Goal: Task Accomplishment & Management: Manage account settings

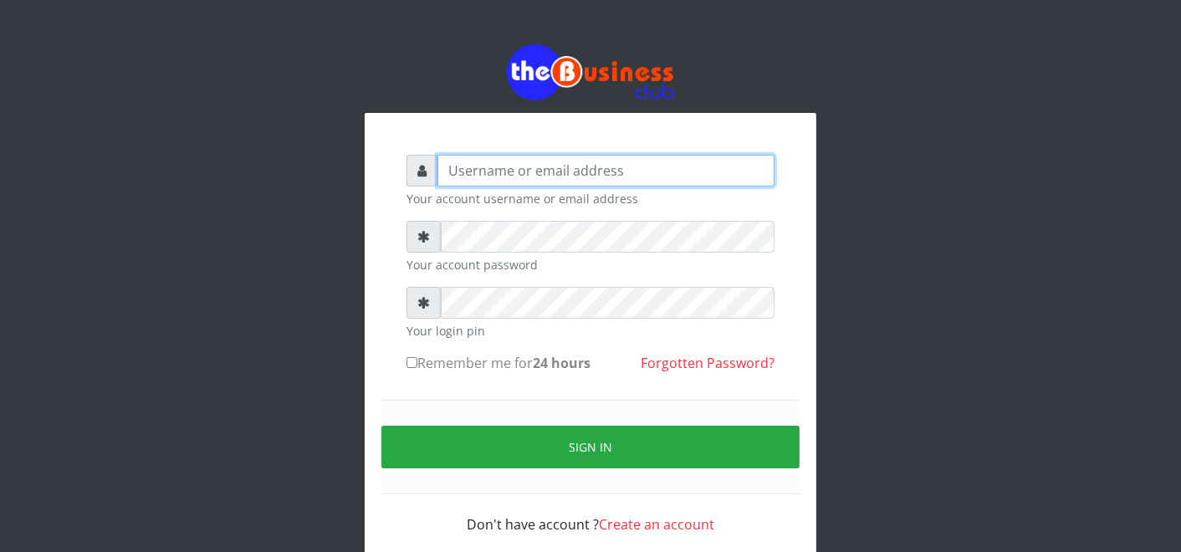
click at [602, 171] on input "text" at bounding box center [605, 171] width 337 height 32
type input "father"
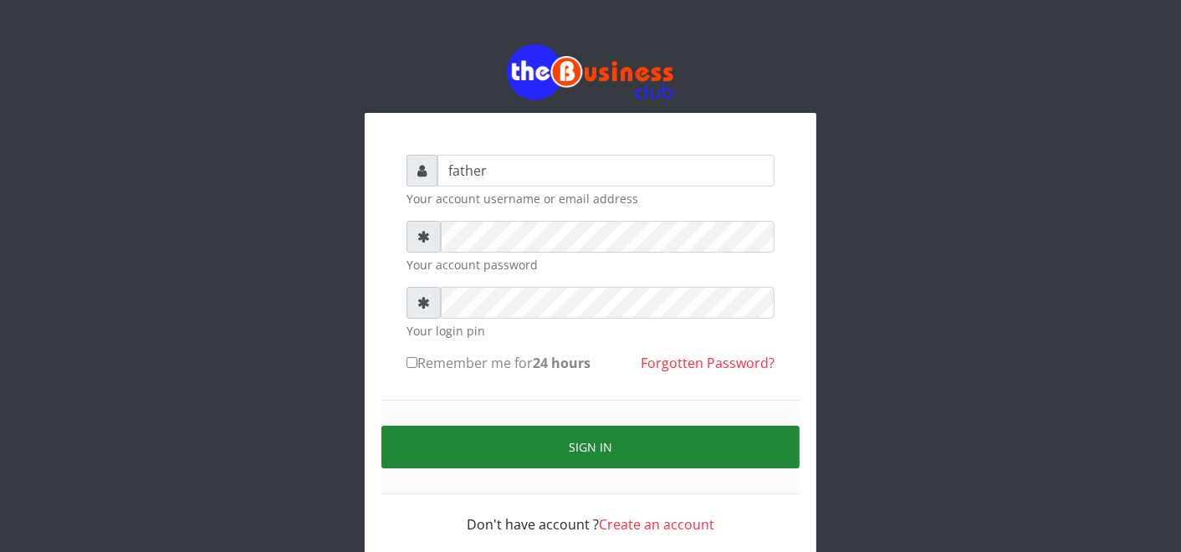
click at [591, 438] on button "Sign in" at bounding box center [590, 447] width 418 height 43
